Goal: Obtain resource: Download file/media

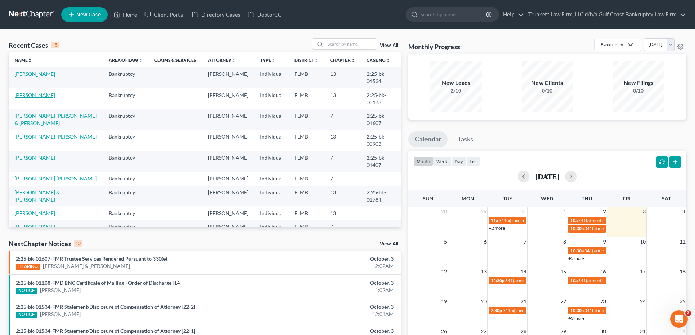
click at [32, 96] on link "[PERSON_NAME]" at bounding box center [35, 95] width 40 height 6
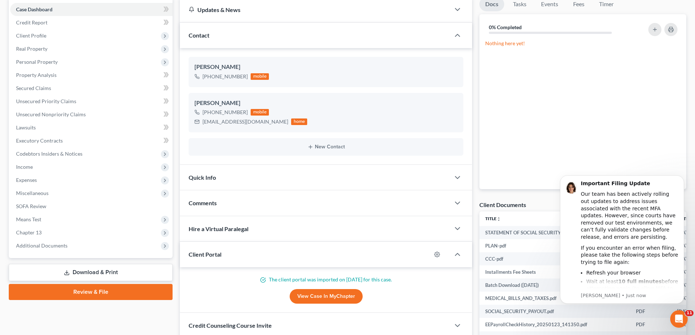
scroll to position [354, 0]
click at [57, 242] on span "Additional Documents" at bounding box center [41, 245] width 51 height 6
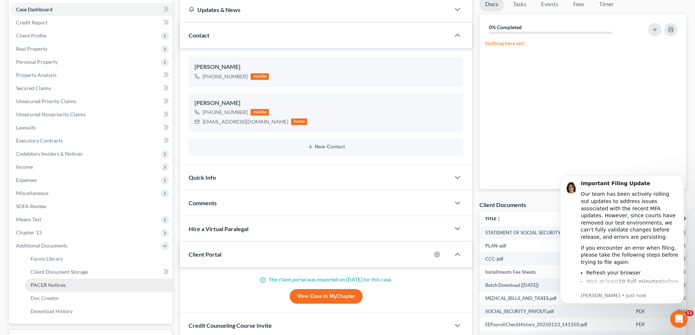
click at [57, 280] on link "PACER Notices" at bounding box center [99, 285] width 148 height 13
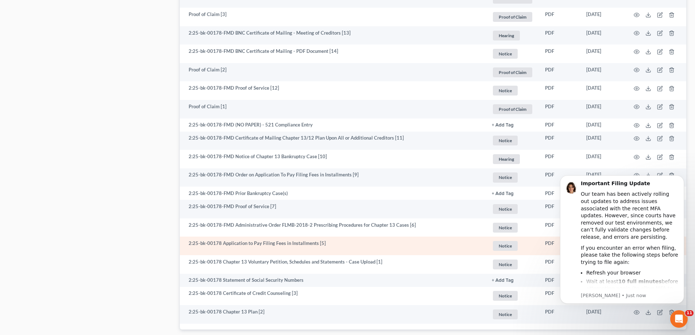
scroll to position [1238, 0]
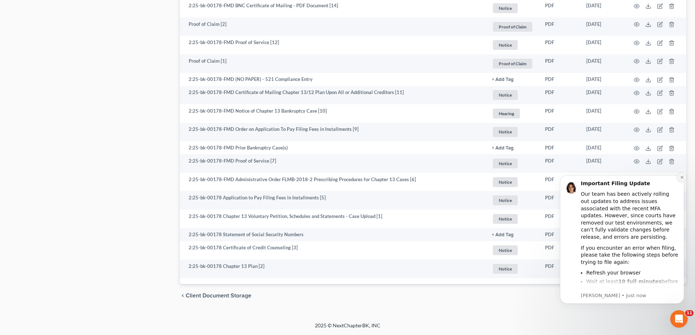
click at [683, 177] on icon "Dismiss notification" at bounding box center [682, 177] width 4 height 4
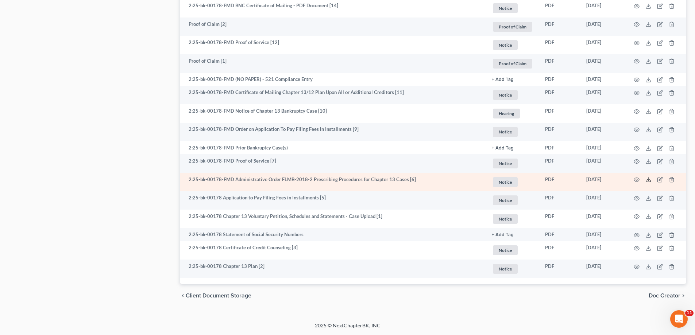
click at [647, 180] on polyline at bounding box center [648, 179] width 3 height 1
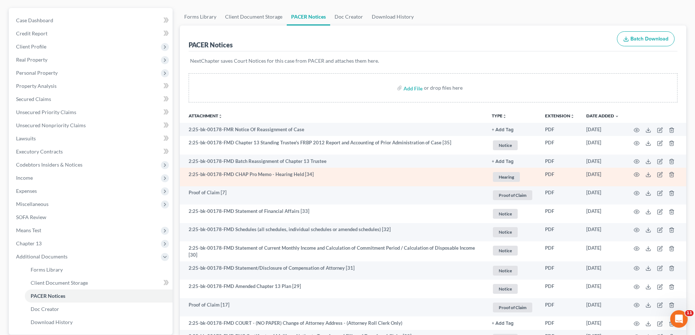
scroll to position [73, 0]
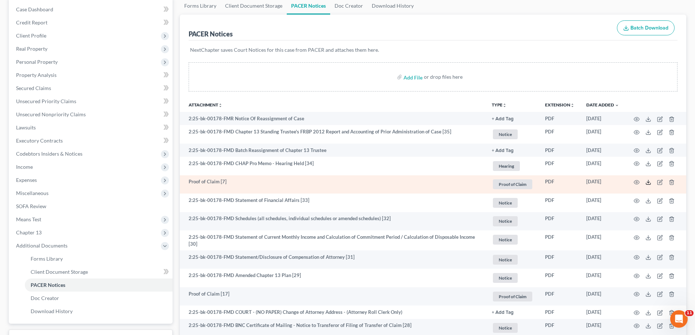
click at [649, 182] on icon at bounding box center [648, 182] width 6 height 6
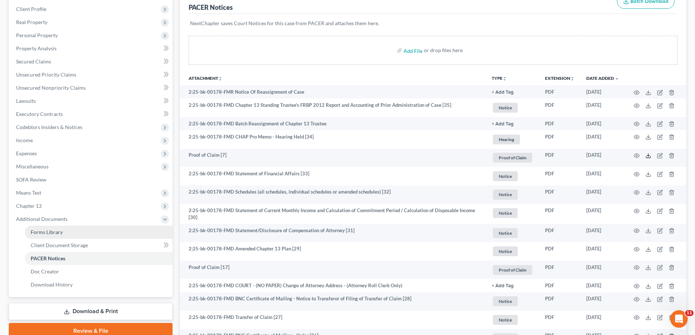
scroll to position [109, 0]
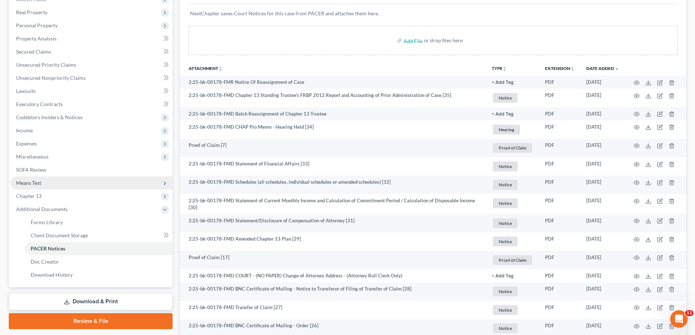
click at [44, 181] on span "Means Test" at bounding box center [91, 182] width 162 height 13
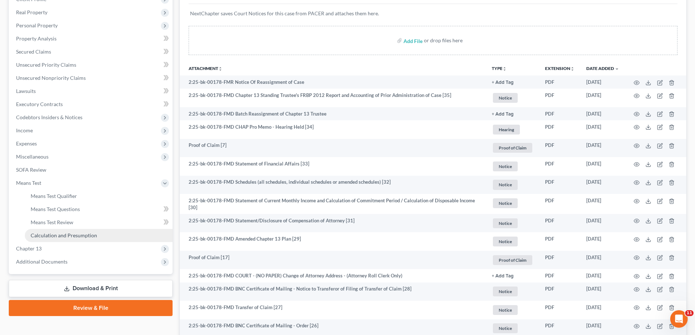
click at [63, 234] on span "Calculation and Presumption" at bounding box center [64, 235] width 66 height 6
